Goal: Book appointment/travel/reservation: Book appointment/travel/reservation

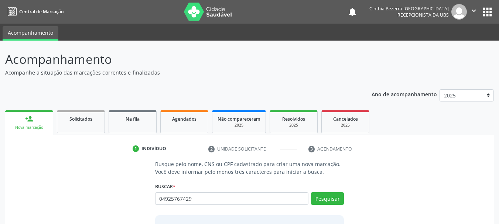
type input "04925767429"
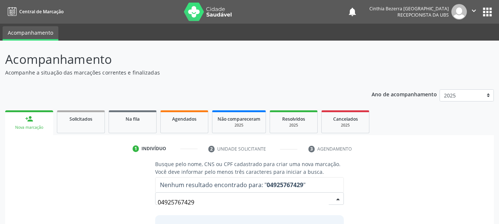
scroll to position [61, 0]
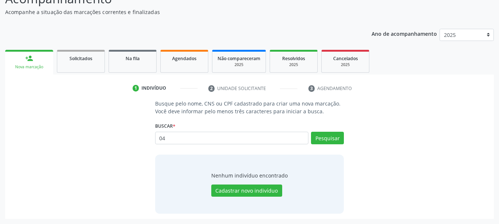
type input "0"
type input "161239794510005"
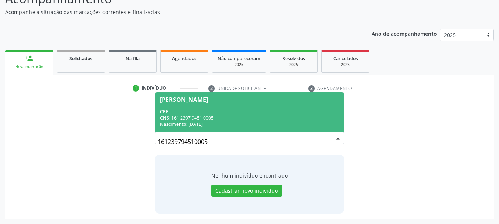
click at [299, 112] on div "CPF: --" at bounding box center [249, 112] width 179 height 6
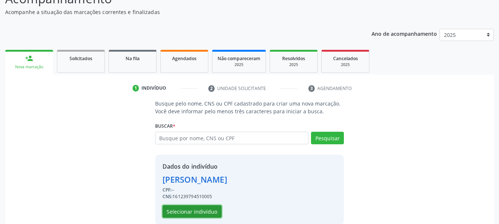
click at [203, 210] on button "Selecionar indivíduo" at bounding box center [191, 211] width 59 height 13
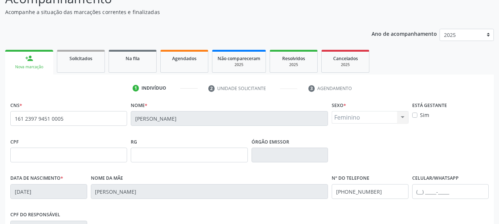
scroll to position [172, 0]
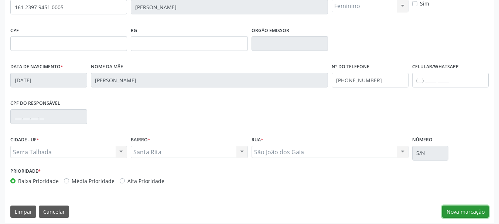
click at [470, 207] on button "Nova marcação" at bounding box center [465, 212] width 47 height 13
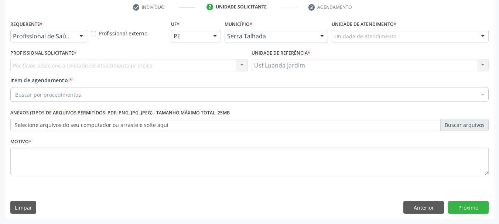
scroll to position [142, 0]
click at [82, 37] on div at bounding box center [81, 36] width 11 height 13
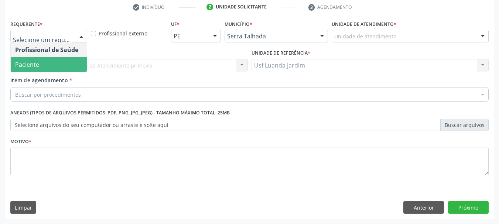
click at [75, 61] on span "Paciente" at bounding box center [49, 64] width 76 height 15
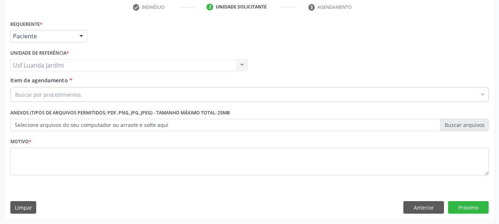
click at [114, 95] on div "Buscar por procedimentos" at bounding box center [249, 94] width 478 height 15
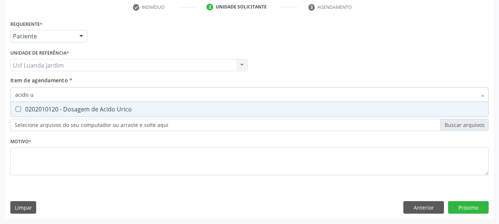
type input "acido ur"
click at [118, 109] on div "0202010120 - Dosagem de Acido Urico" at bounding box center [249, 109] width 469 height 6
checkbox Urico "true"
type input "acido"
checkbox Urico "false"
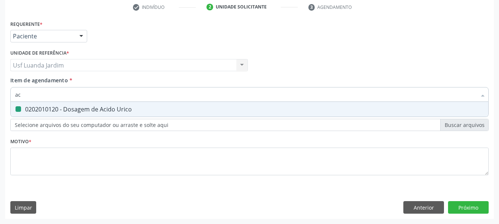
type input "a"
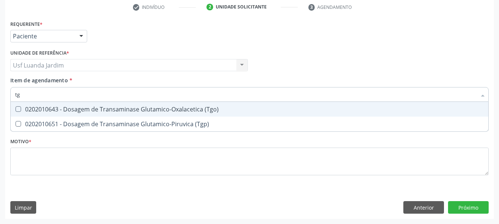
type input "tgo"
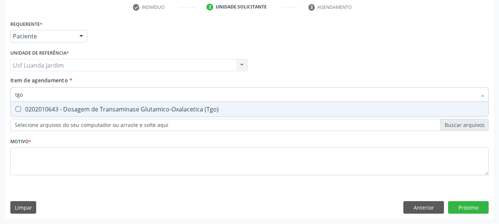
click at [118, 109] on div "0202010643 - Dosagem de Transaminase Glutamico-Oxalacetica (Tgo)" at bounding box center [249, 109] width 469 height 6
checkbox \(Tgo\) "true"
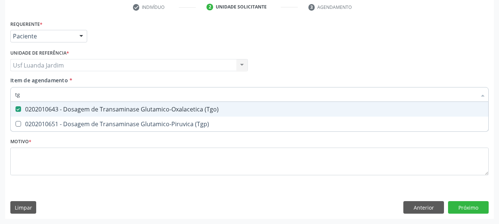
type input "t"
checkbox \(Tgo\) "false"
type input "tg"
checkbox \(Tgo\) "true"
type input "tgp"
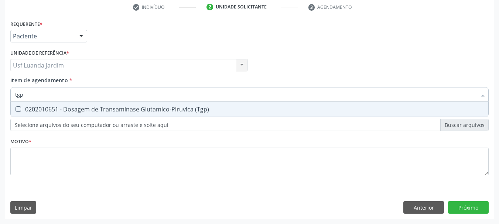
click at [118, 109] on div "0202010651 - Dosagem de Transaminase Glutamico-Piruvica (Tgp)" at bounding box center [249, 109] width 469 height 6
checkbox \(Tgp\) "true"
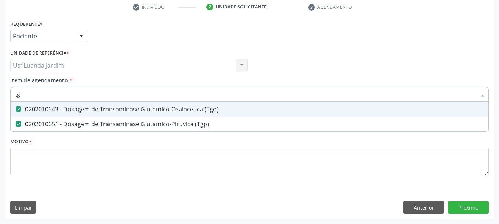
type input "t"
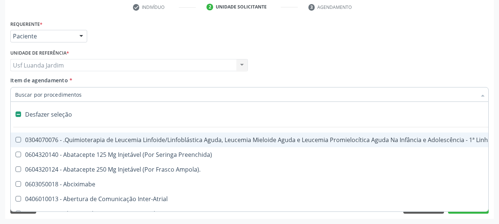
checkbox Manutenção "false"
checkbox Preenchida\) "false"
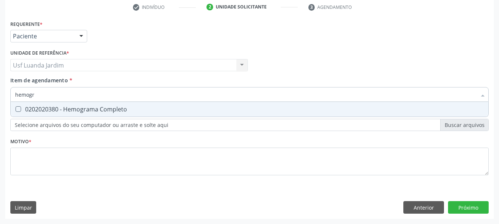
type input "hemogra"
click at [118, 109] on div "0202020380 - Hemograma Completo" at bounding box center [249, 109] width 469 height 6
checkbox Completo "true"
type input "h"
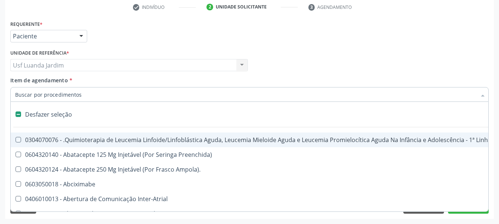
checkbox Manutenção "false"
type input "g"
checkbox Aberto\) "true"
checkbox Ativa "true"
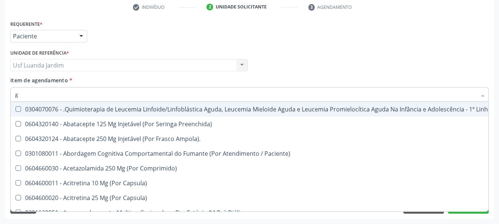
type input "gr"
checkbox Medicalizado "true"
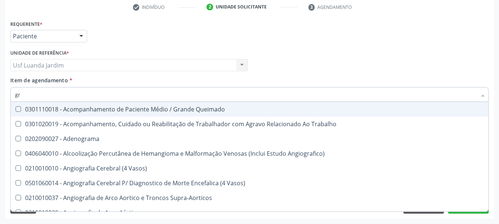
type input "g"
checkbox Completo "false"
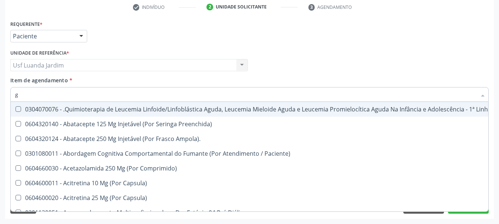
type input "gl"
checkbox 5Ml\) "true"
checkbox Miotendinoso "true"
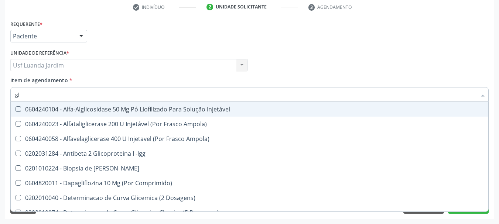
type input "g"
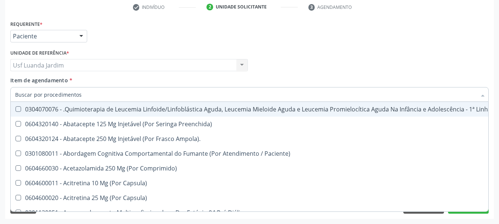
checkbox Urico "false"
checkbox \(Tgo\) "false"
checkbox \(Tgp\) "false"
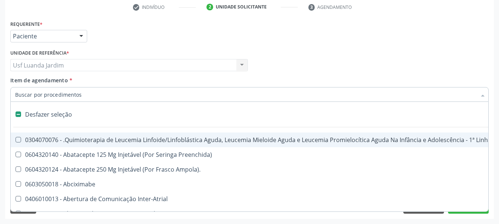
type input "h"
checkbox Queimados\) "true"
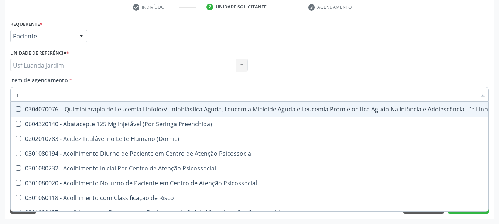
type input "he"
checkbox Removível "true"
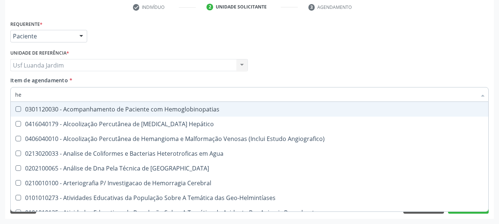
type input "hem"
checkbox II "true"
checkbox Completo "false"
type input "hemo"
checkbox Hemácias "true"
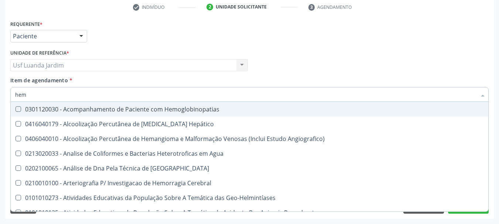
checkbox II "false"
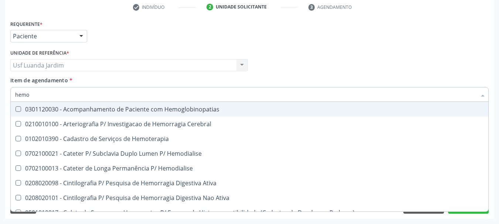
type input "hemog"
checkbox Carboxi-Hemoglobina "true"
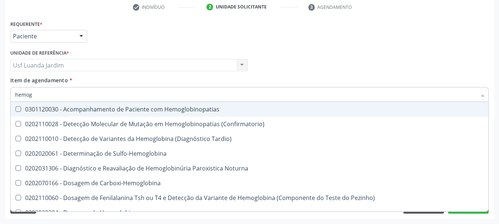
type input "hemogl"
checkbox Completo "false"
type input "h"
checkbox S "false"
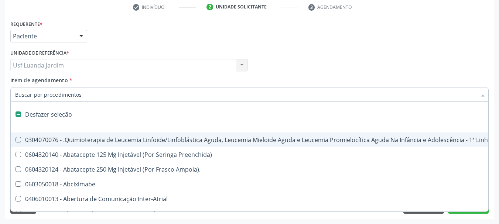
type input "d"
